Goal: Information Seeking & Learning: Learn about a topic

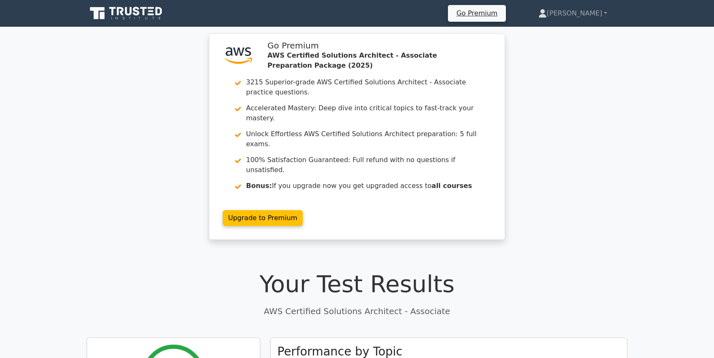
click at [131, 10] on icon at bounding box center [129, 11] width 7 height 8
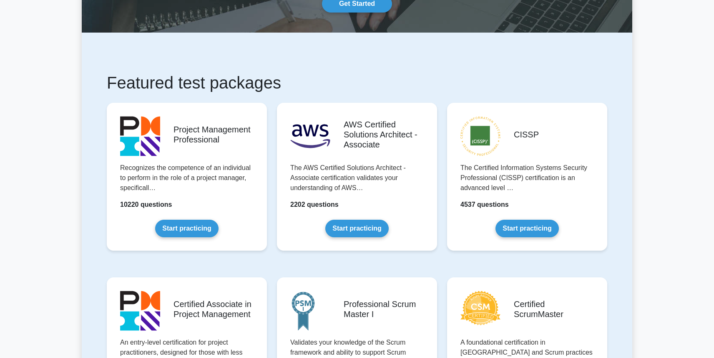
scroll to position [92, 0]
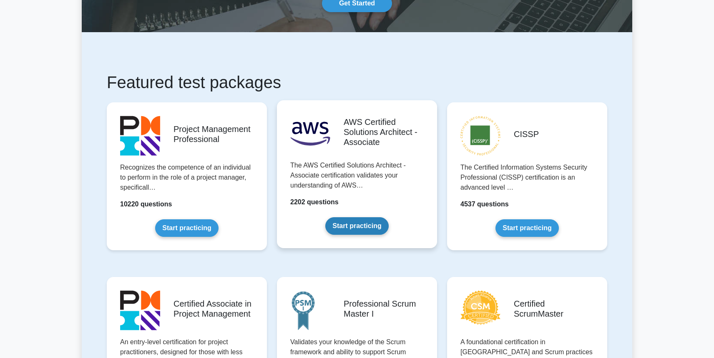
click at [351, 217] on link "Start practicing" at bounding box center [356, 226] width 63 height 18
